Goal: Task Accomplishment & Management: Manage account settings

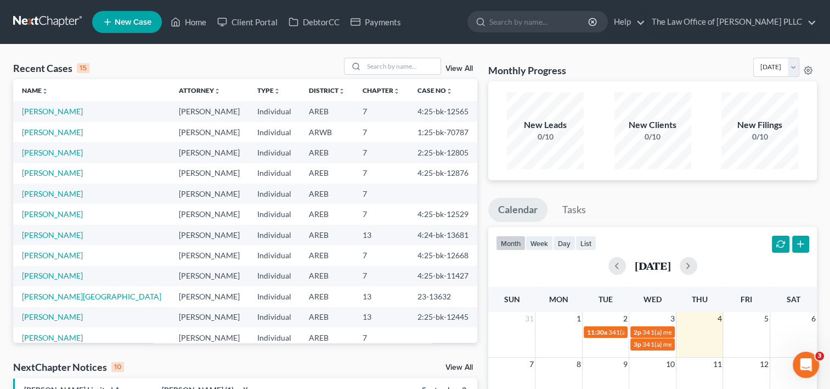
scroll to position [75, 0]
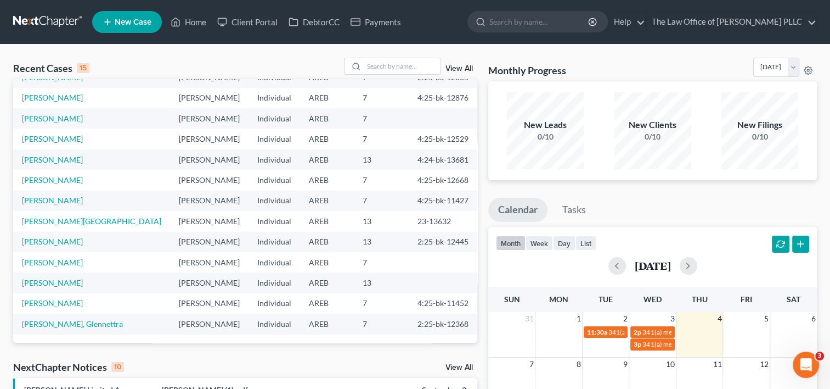
click at [457, 69] on link "View All" at bounding box center [459, 69] width 27 height 8
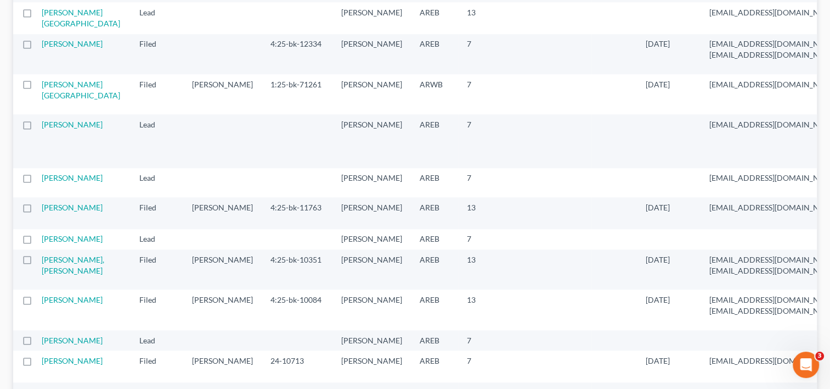
scroll to position [1013, 0]
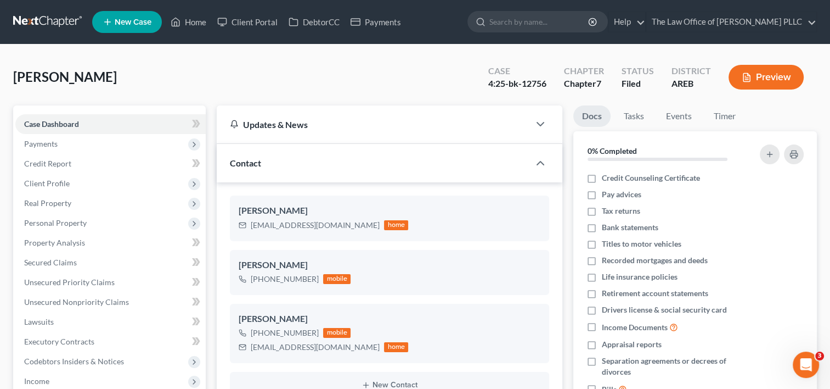
scroll to position [1294, 0]
click at [71, 200] on span "Real Property" at bounding box center [110, 203] width 190 height 20
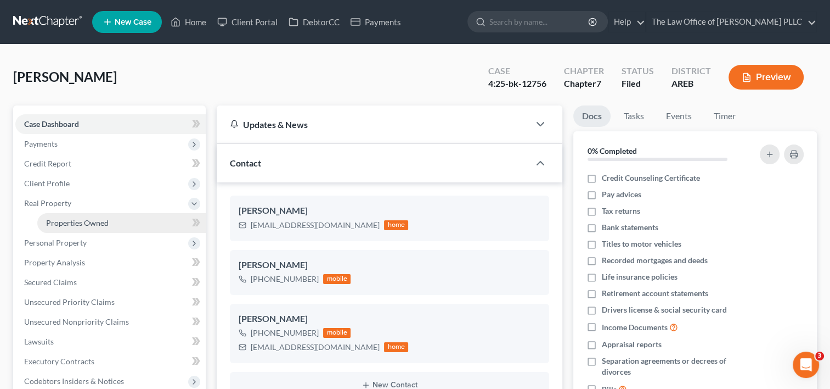
click at [83, 222] on span "Properties Owned" at bounding box center [77, 222] width 63 height 9
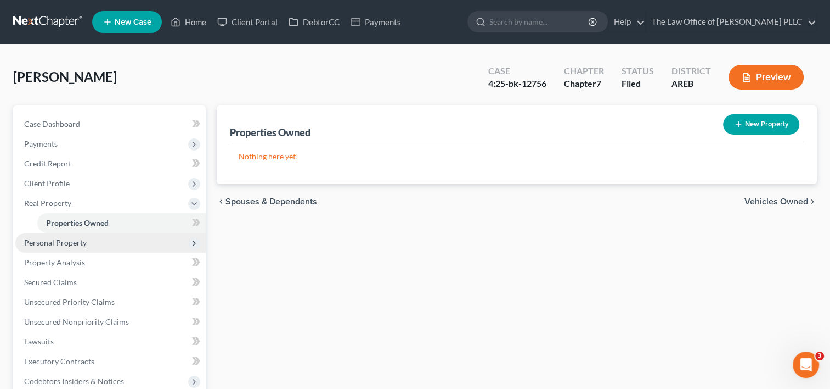
click at [79, 241] on span "Personal Property" at bounding box center [55, 242] width 63 height 9
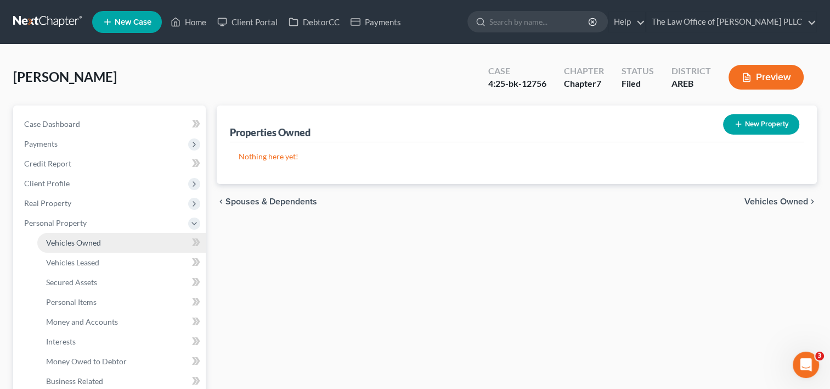
click at [80, 244] on span "Vehicles Owned" at bounding box center [73, 242] width 55 height 9
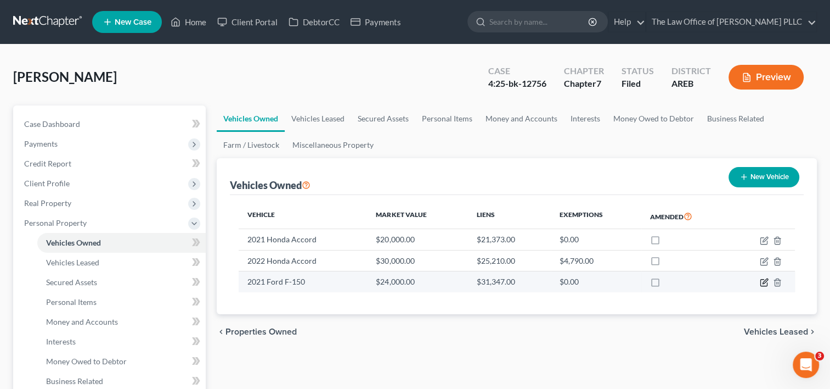
click at [764, 282] on icon "button" at bounding box center [764, 282] width 9 height 9
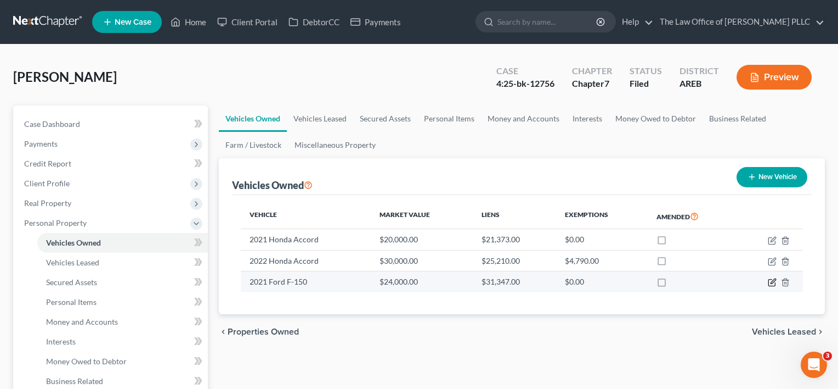
select select "0"
select select "5"
select select "2"
select select "0"
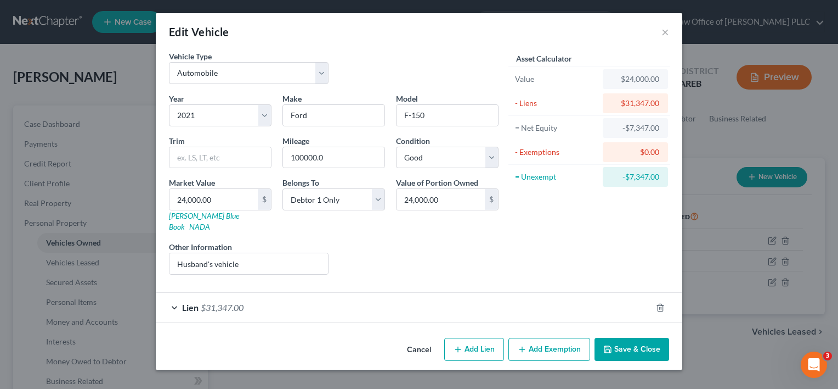
click at [427, 339] on button "Cancel" at bounding box center [419, 350] width 42 height 22
